Goal: Go to known website: Access a specific website the user already knows

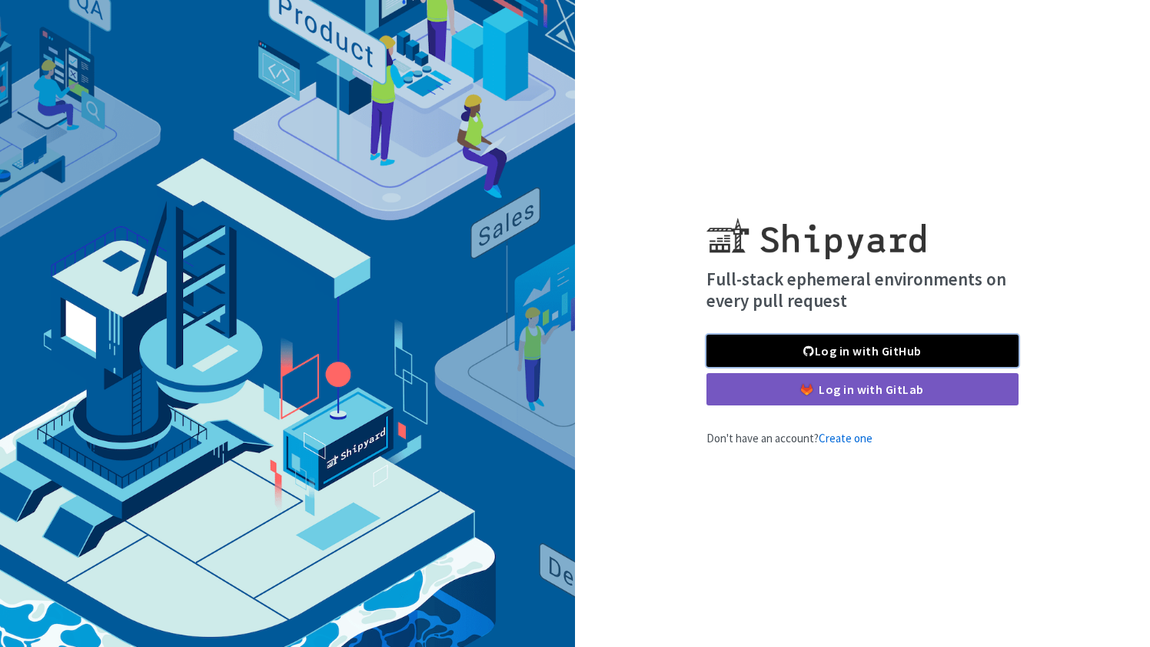
click at [865, 344] on link "Log in with GitHub" at bounding box center [863, 350] width 312 height 32
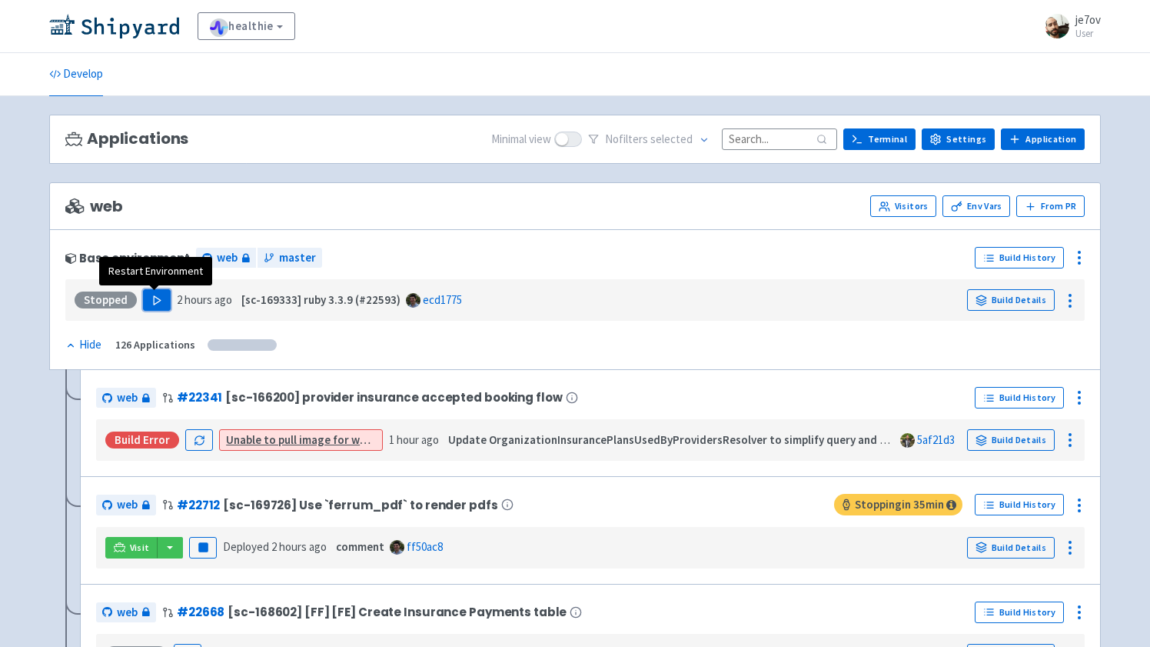
click at [152, 304] on icon "button" at bounding box center [157, 300] width 12 height 12
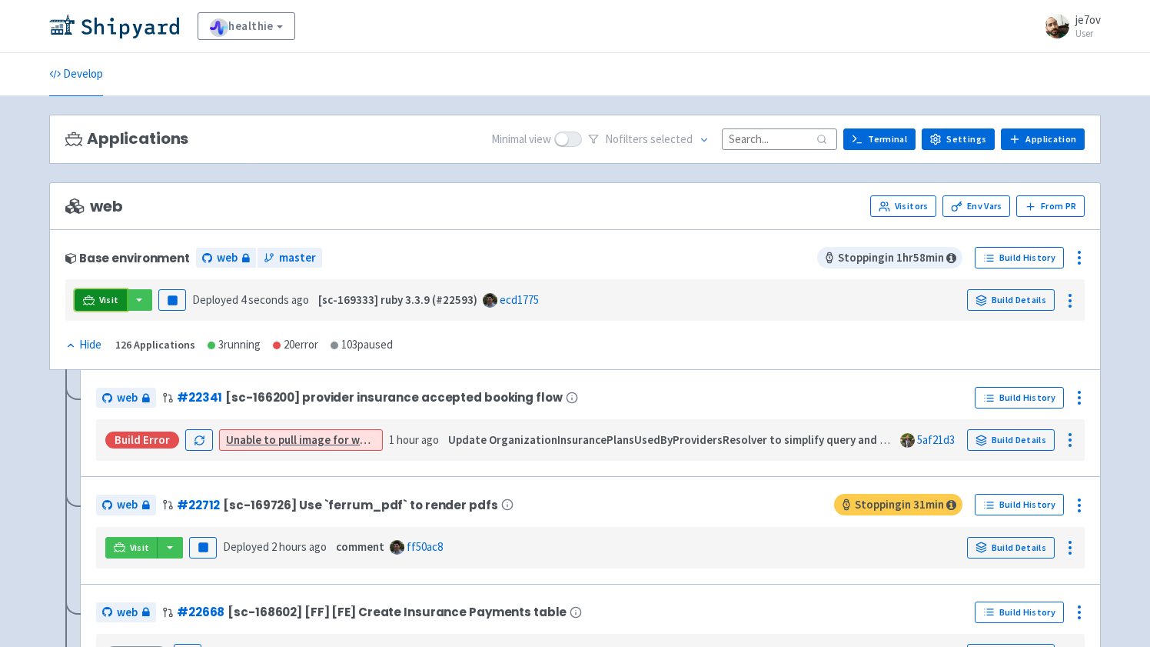
click at [106, 301] on span "Visit" at bounding box center [109, 300] width 20 height 12
